Goal: Navigation & Orientation: Find specific page/section

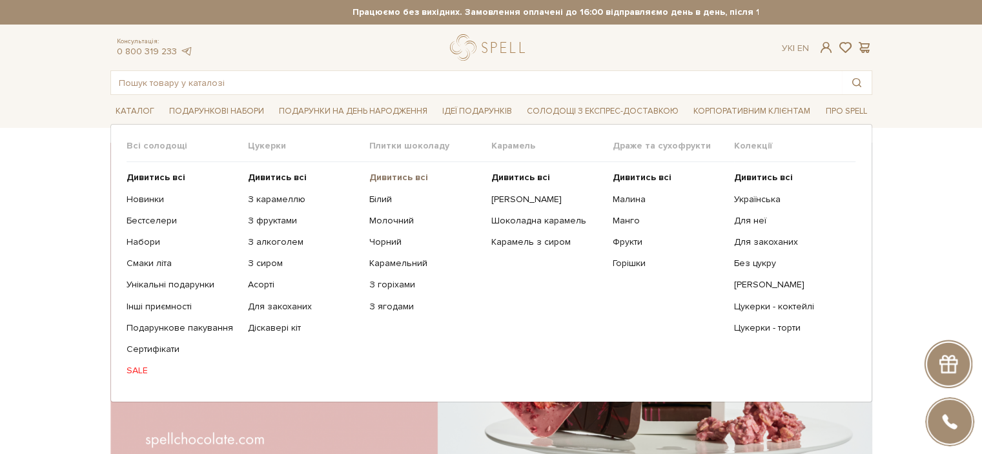
click at [394, 171] on ul "Дивитись всі Білий Молочний Чорний Карамельний З горіхами" at bounding box center [429, 274] width 121 height 224
click at [392, 177] on b "Дивитись всі" at bounding box center [398, 177] width 59 height 11
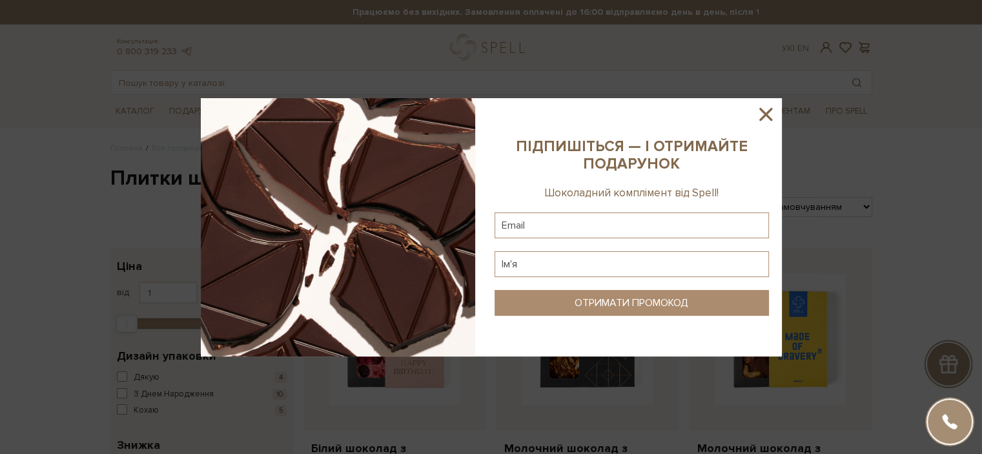
click at [767, 113] on icon at bounding box center [765, 114] width 13 height 13
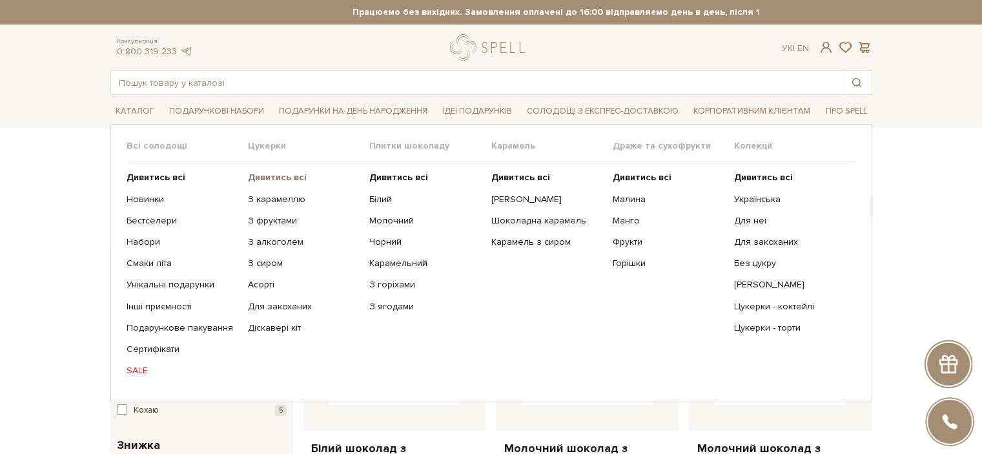
click at [278, 177] on b "Дивитись всі" at bounding box center [277, 177] width 59 height 11
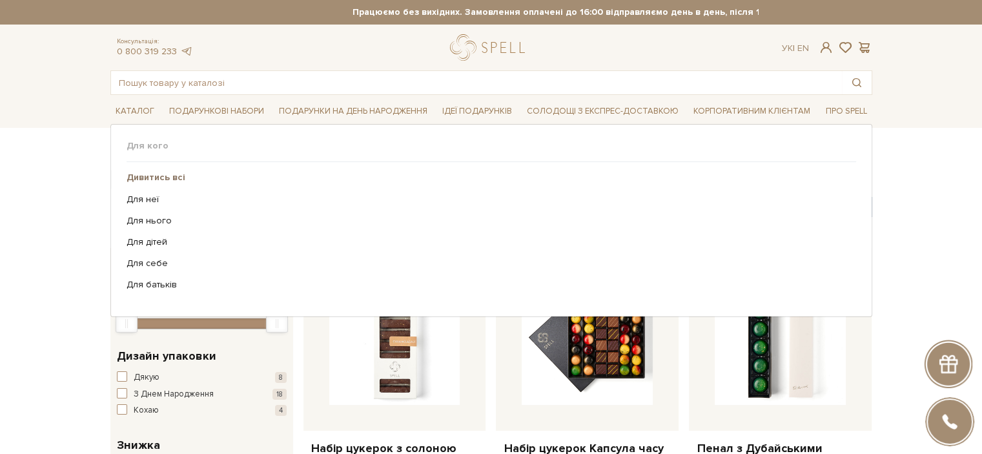
click at [157, 172] on b "Дивитись всі" at bounding box center [155, 177] width 59 height 11
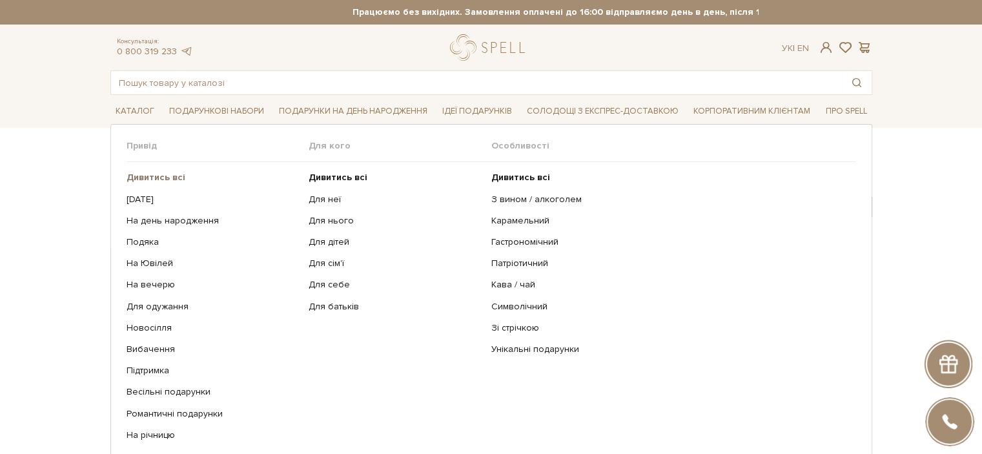
click at [150, 172] on b "Дивитись всі" at bounding box center [155, 177] width 59 height 11
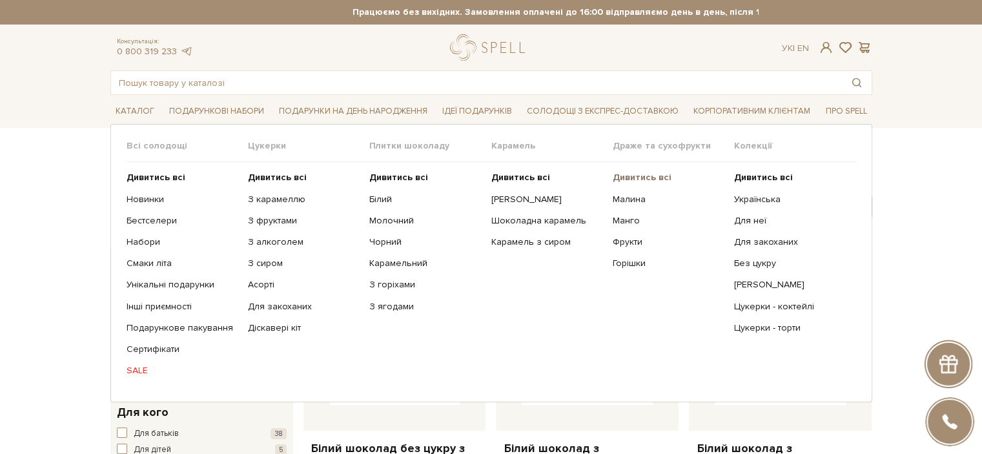
click at [634, 172] on b "Дивитись всі" at bounding box center [641, 177] width 59 height 11
